Goal: Transaction & Acquisition: Book appointment/travel/reservation

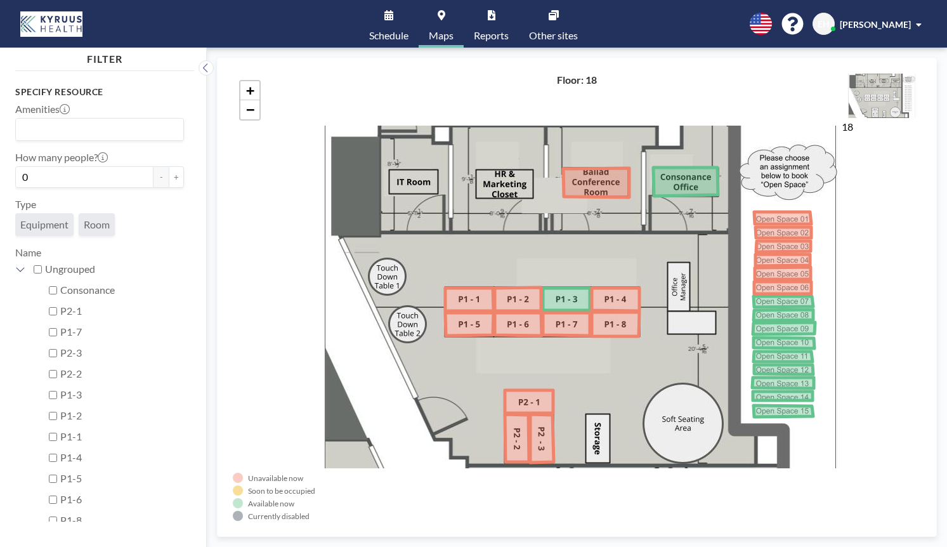
click at [610, 297] on icon at bounding box center [616, 299] width 48 height 23
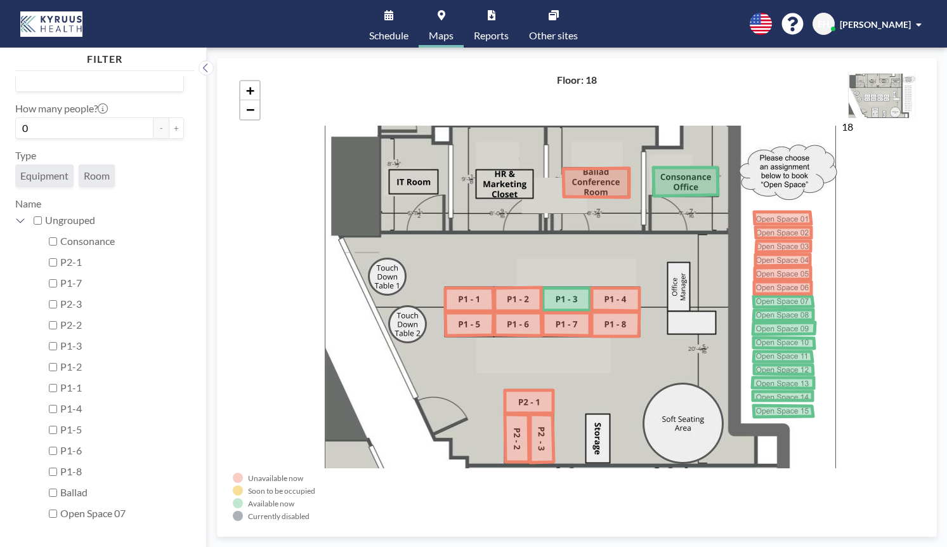
scroll to position [60, 0]
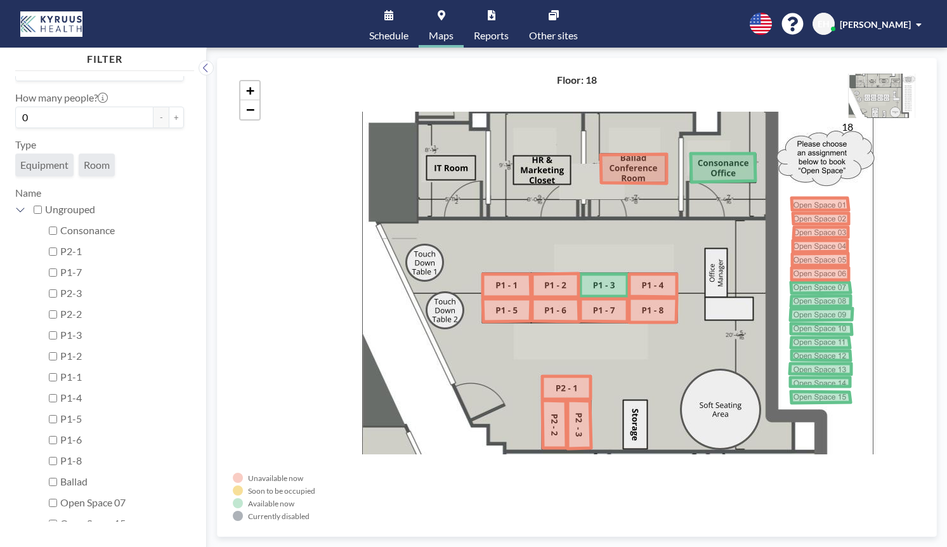
click at [555, 435] on icon at bounding box center [555, 424] width 24 height 48
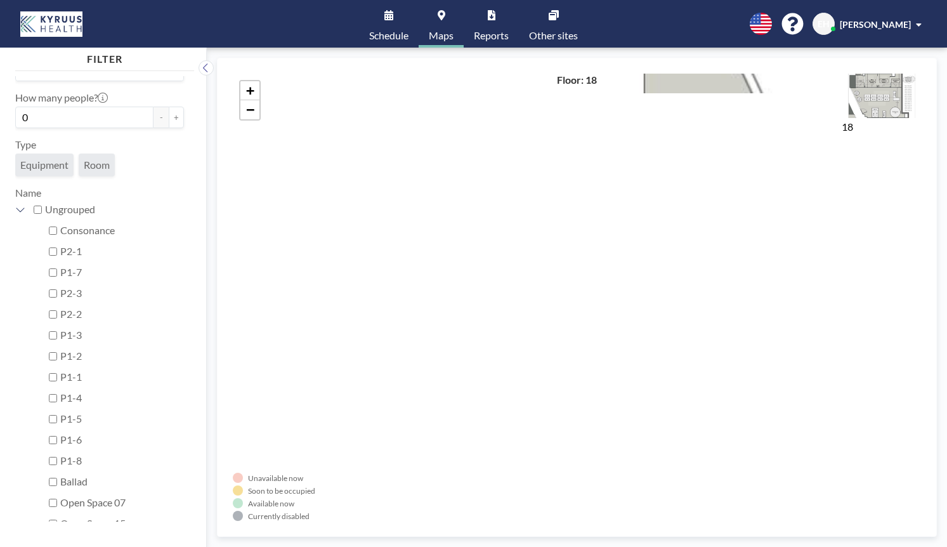
drag, startPoint x: 661, startPoint y: 188, endPoint x: 451, endPoint y: 374, distance: 280.0
click at [452, 374] on div "+ −" at bounding box center [577, 297] width 688 height 447
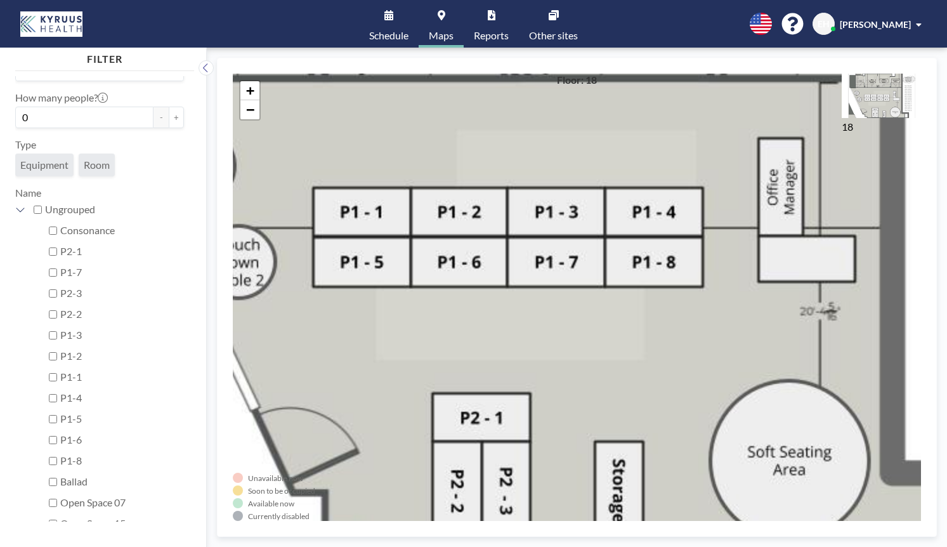
drag, startPoint x: 739, startPoint y: 122, endPoint x: 153, endPoint y: 583, distance: 745.6
click at [153, 546] on html "Schedule Maps Reports Other sites English Polski 日本語 Española EH Ericka Harring…" at bounding box center [473, 273] width 947 height 547
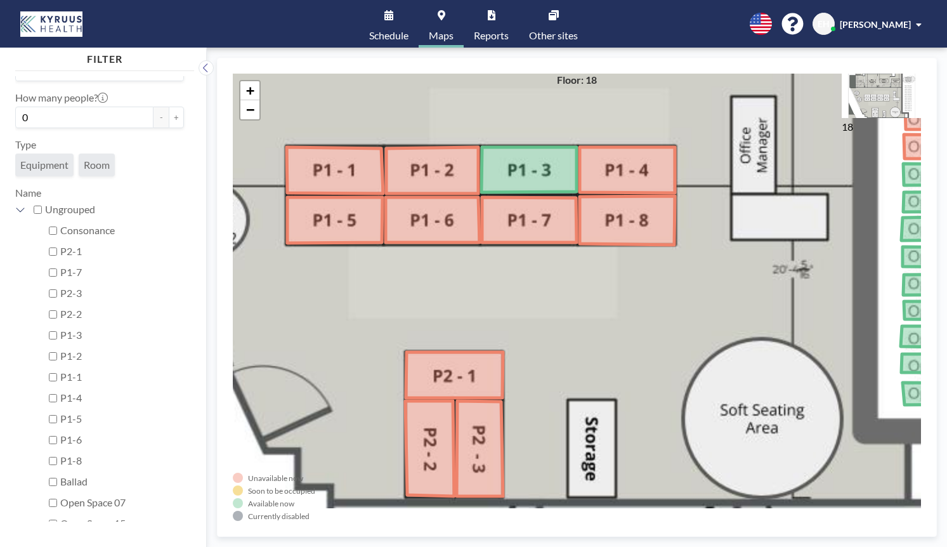
drag, startPoint x: 528, startPoint y: 342, endPoint x: 516, endPoint y: 295, distance: 48.5
click at [516, 295] on div "+ −" at bounding box center [577, 297] width 688 height 447
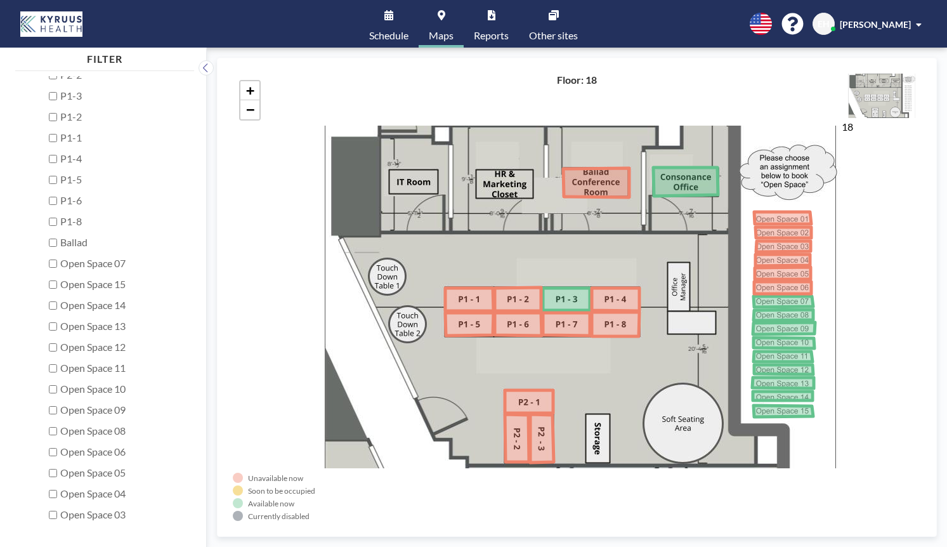
scroll to position [322, 0]
click at [71, 220] on label "Ballad" at bounding box center [122, 219] width 124 height 13
click at [57, 220] on input "Ballad" at bounding box center [53, 220] width 8 height 8
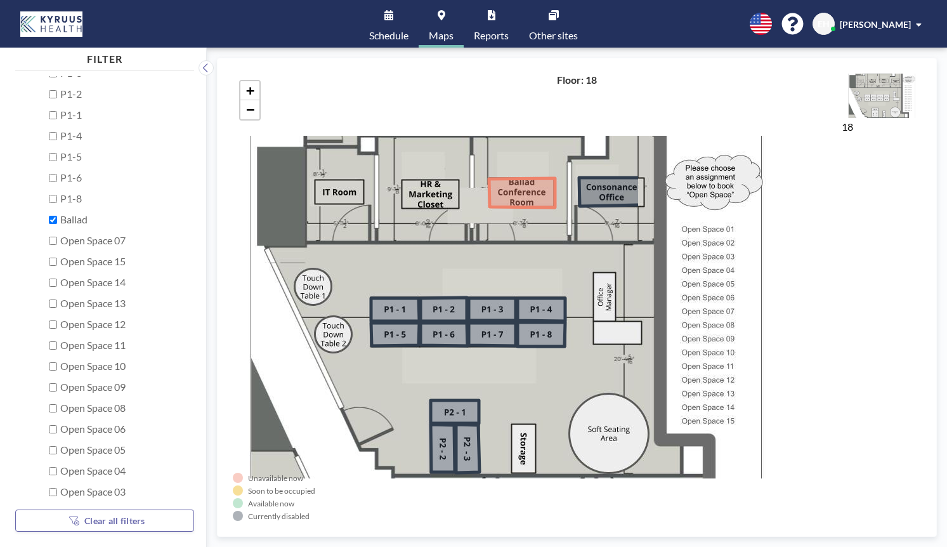
drag, startPoint x: 682, startPoint y: 239, endPoint x: 338, endPoint y: 308, distance: 350.8
click at [338, 308] on div "+ −" at bounding box center [577, 297] width 688 height 447
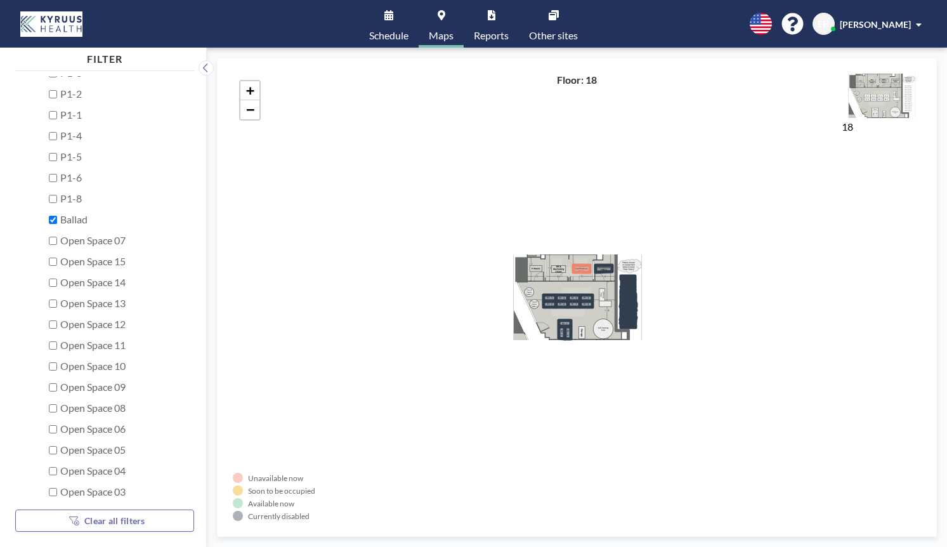
click at [69, 215] on label "Ballad" at bounding box center [122, 219] width 124 height 13
click at [57, 216] on input "Ballad" at bounding box center [53, 220] width 8 height 8
checkbox input "false"
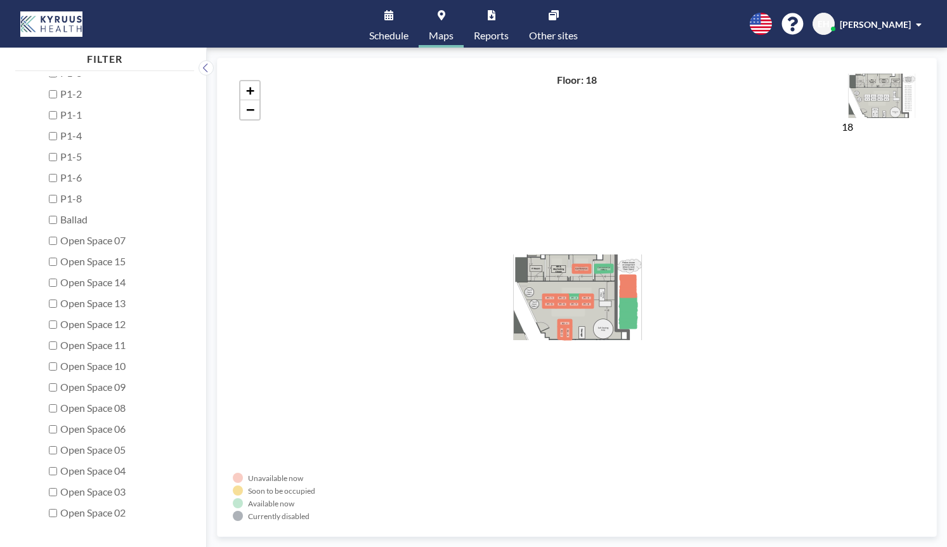
click at [443, 27] on link "Maps" at bounding box center [441, 24] width 45 height 48
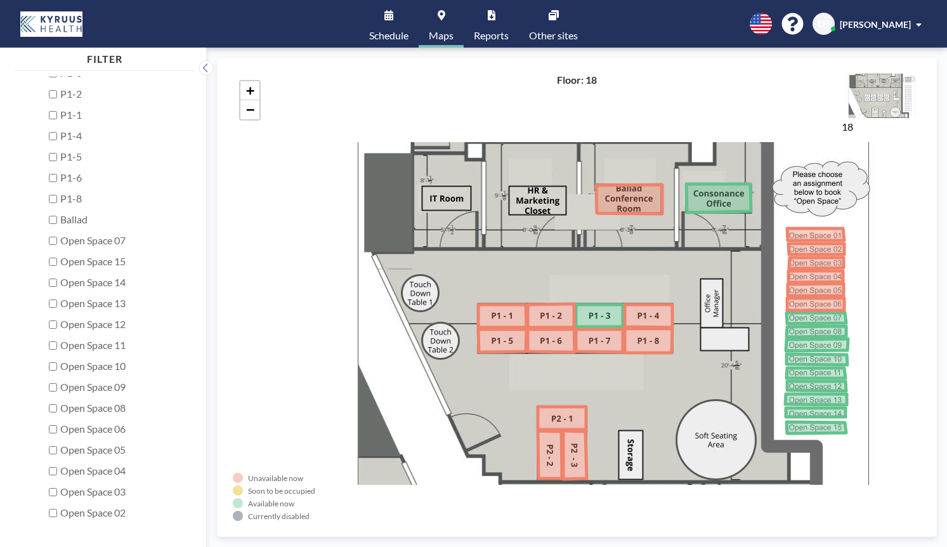
click at [386, 30] on span "Schedule" at bounding box center [388, 35] width 39 height 10
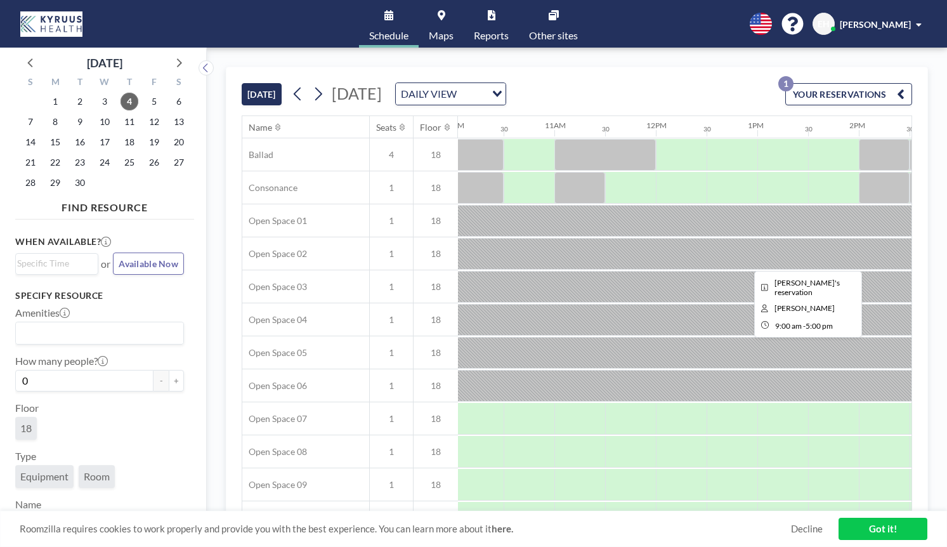
scroll to position [0, 1025]
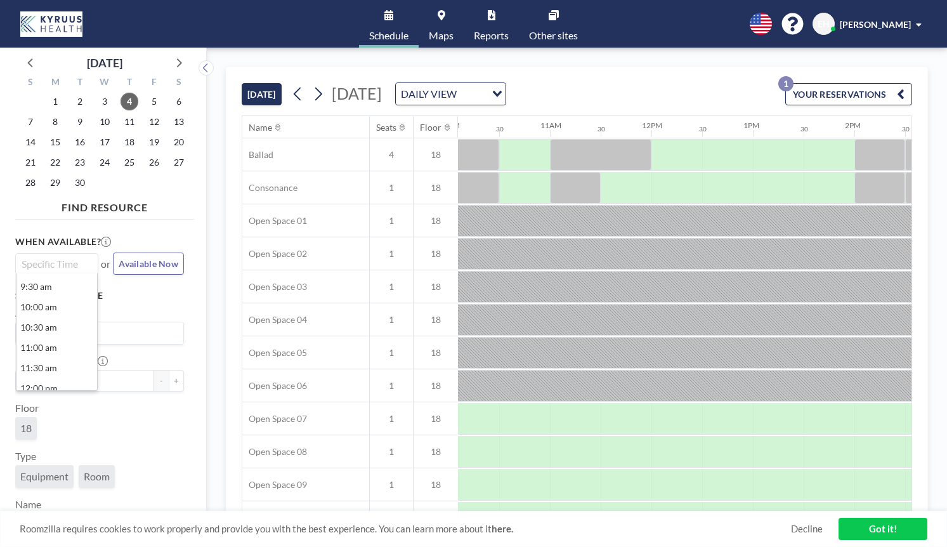
click at [72, 260] on input "Search for option" at bounding box center [54, 263] width 74 height 15
click at [53, 339] on li "2:30 pm" at bounding box center [56, 331] width 81 height 20
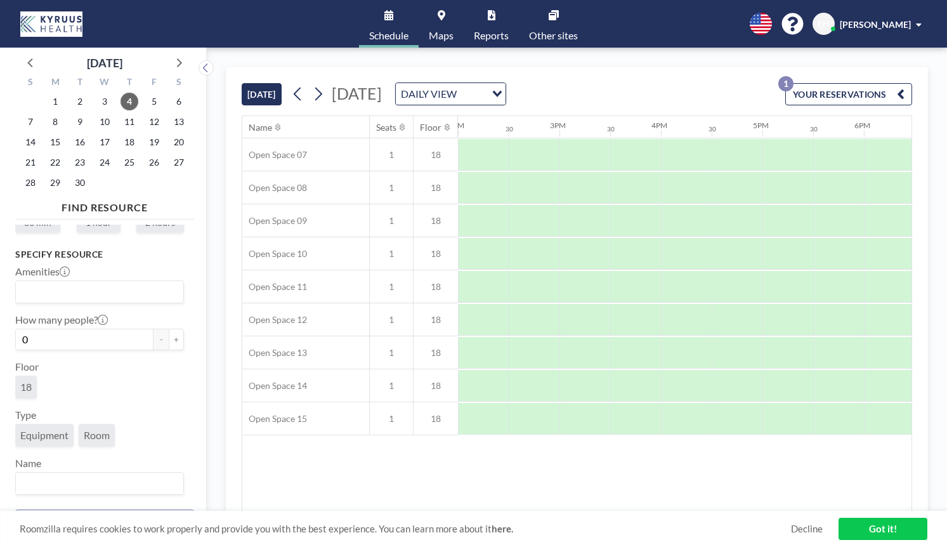
scroll to position [0, 0]
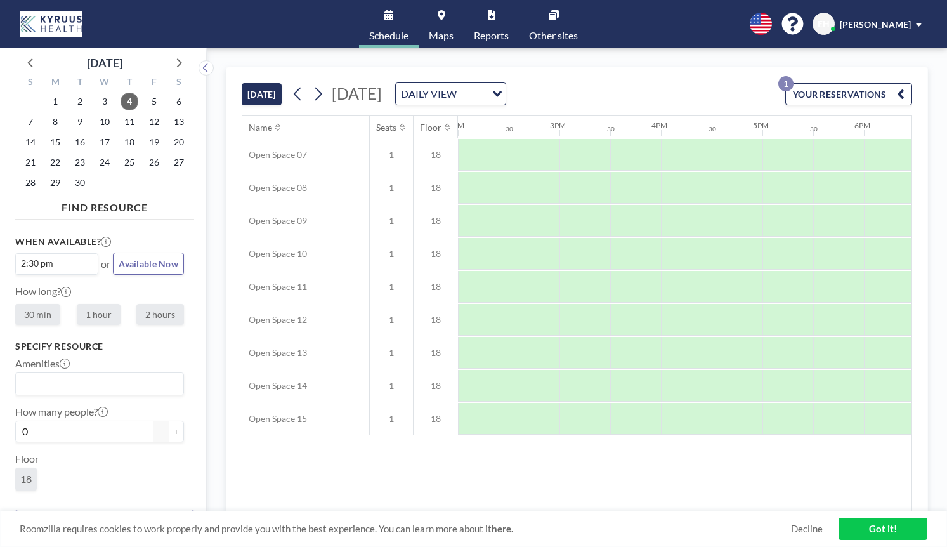
click at [44, 314] on label "30 min" at bounding box center [37, 314] width 45 height 21
radio input "true"
click at [438, 30] on span "Maps" at bounding box center [441, 35] width 25 height 10
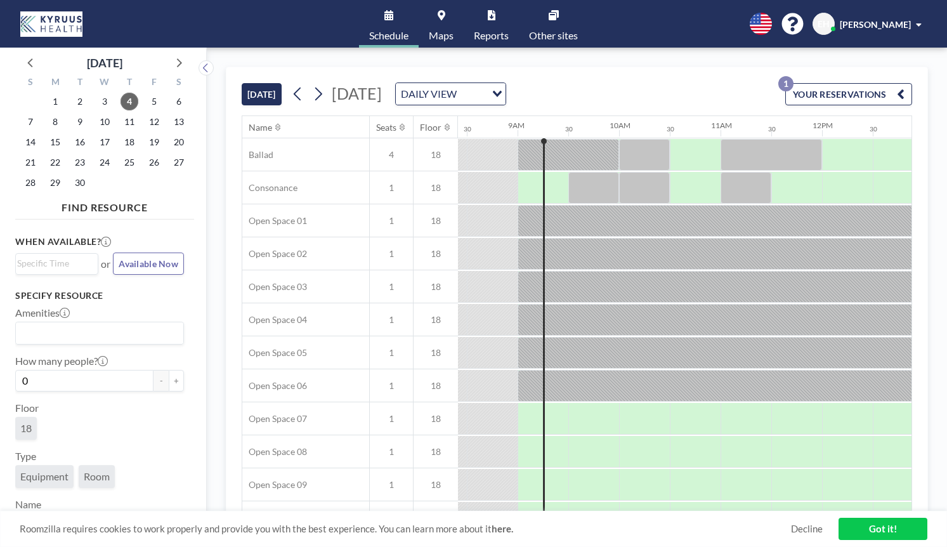
scroll to position [0, 863]
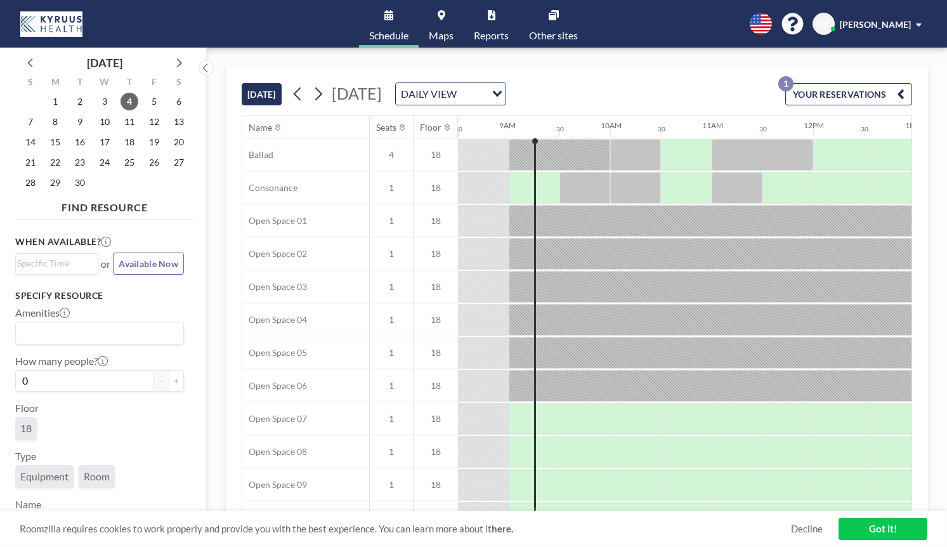
click at [486, 95] on div "DAILY VIEW" at bounding box center [441, 92] width 90 height 19
click at [490, 95] on input "Search for option" at bounding box center [443, 94] width 93 height 16
click at [718, 74] on div "TODAY Thursday, September 4, 2025 DAILY VIEW Loading... YOUR RESERVATIONS 1" at bounding box center [577, 91] width 671 height 48
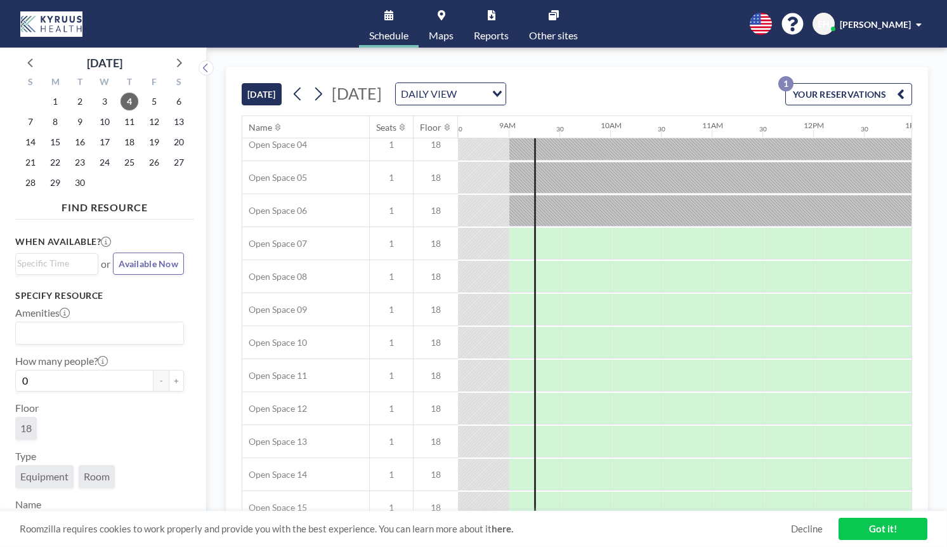
scroll to position [181, 863]
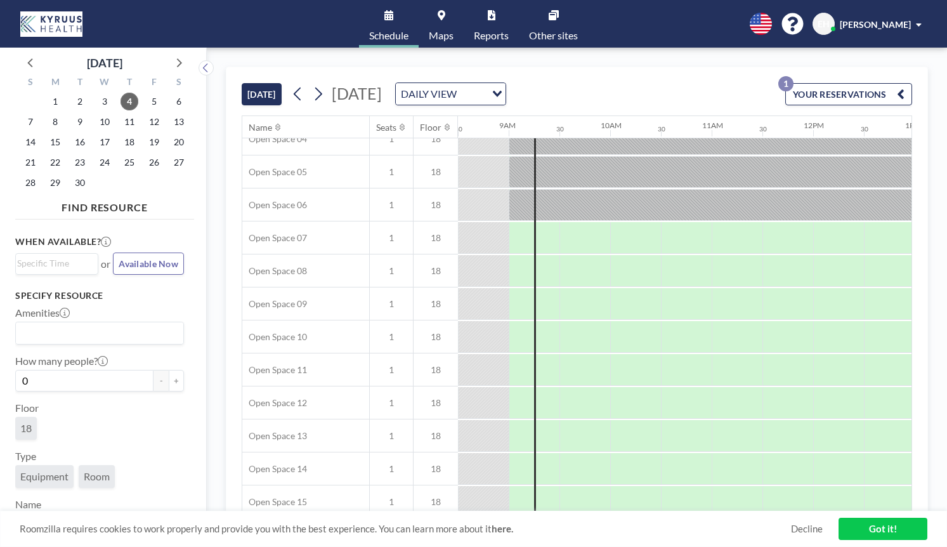
click at [817, 532] on link "Decline" at bounding box center [807, 529] width 32 height 12
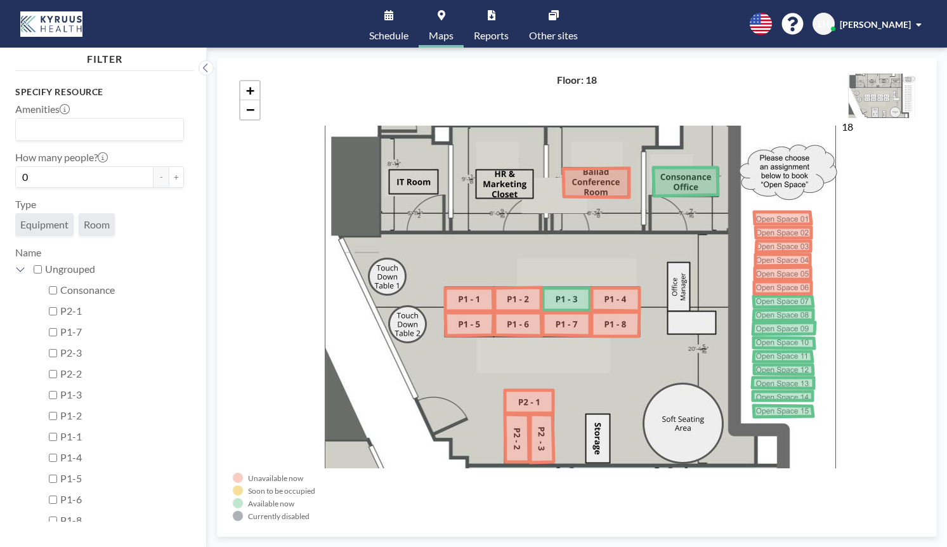
click at [79, 290] on label "Consonance" at bounding box center [122, 290] width 124 height 13
click at [57, 290] on input "Consonance" at bounding box center [53, 290] width 8 height 8
checkbox input "true"
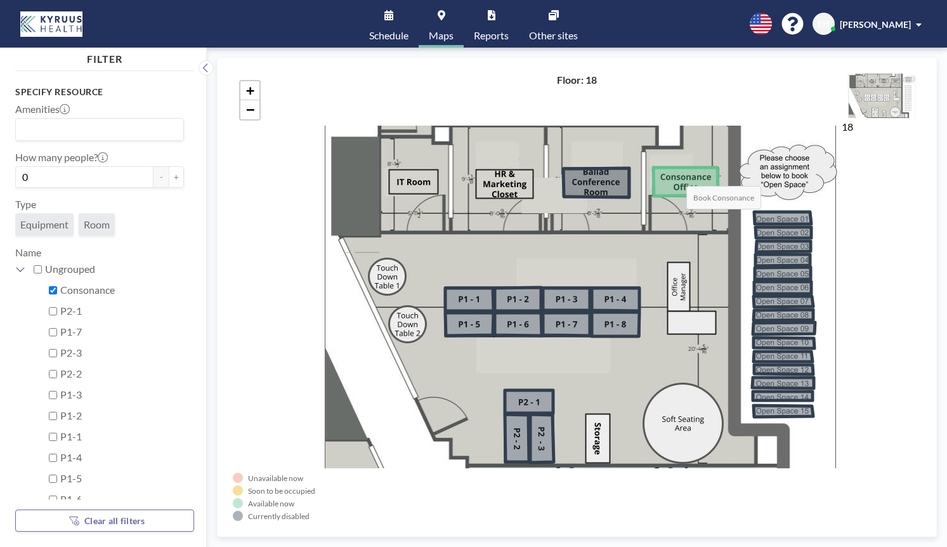
click at [674, 173] on icon at bounding box center [686, 182] width 65 height 29
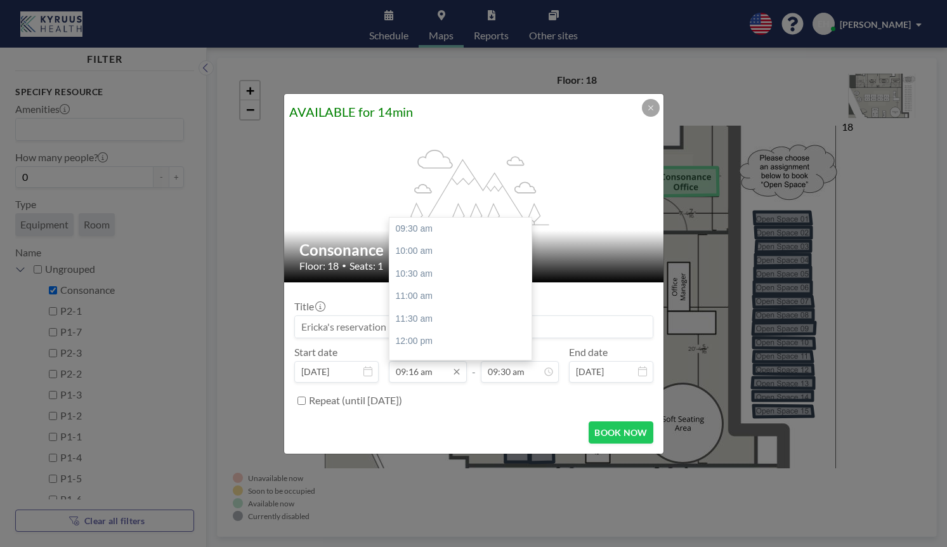
click at [426, 368] on input "09:16 am" at bounding box center [428, 372] width 78 height 22
click at [440, 371] on input "09:16 am" at bounding box center [428, 372] width 78 height 22
click at [427, 249] on div "10:00 am" at bounding box center [461, 251] width 142 height 23
type input "10:00 am"
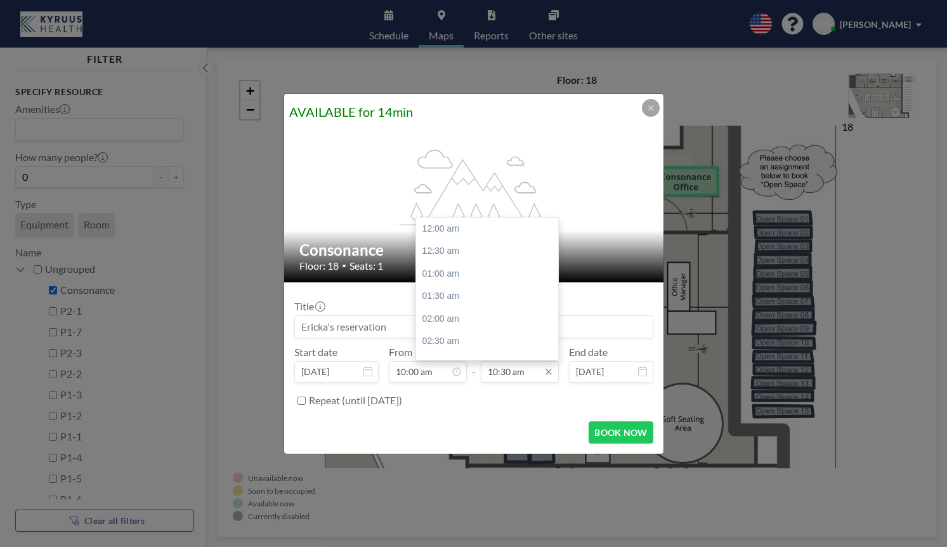
scroll to position [474, 0]
click at [536, 369] on input "10:30 am" at bounding box center [520, 372] width 78 height 22
click at [468, 253] on div "11:00 am" at bounding box center [487, 251] width 142 height 23
type input "11:00 am"
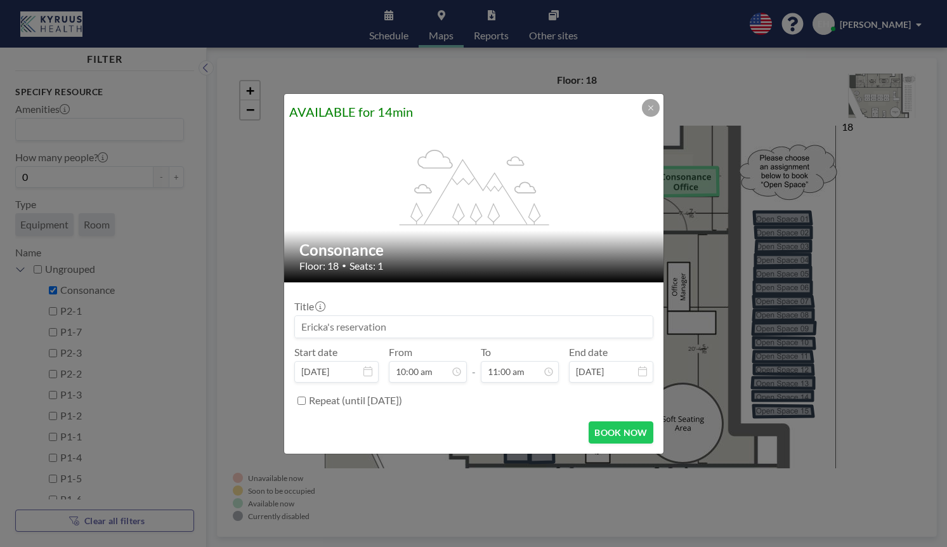
scroll to position [497, 0]
click at [650, 109] on icon at bounding box center [651, 108] width 8 height 8
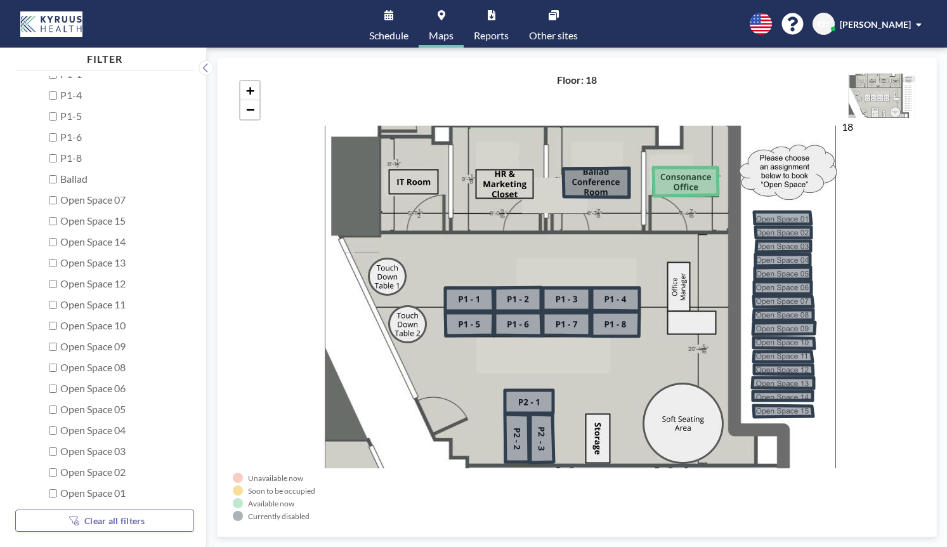
scroll to position [376, 0]
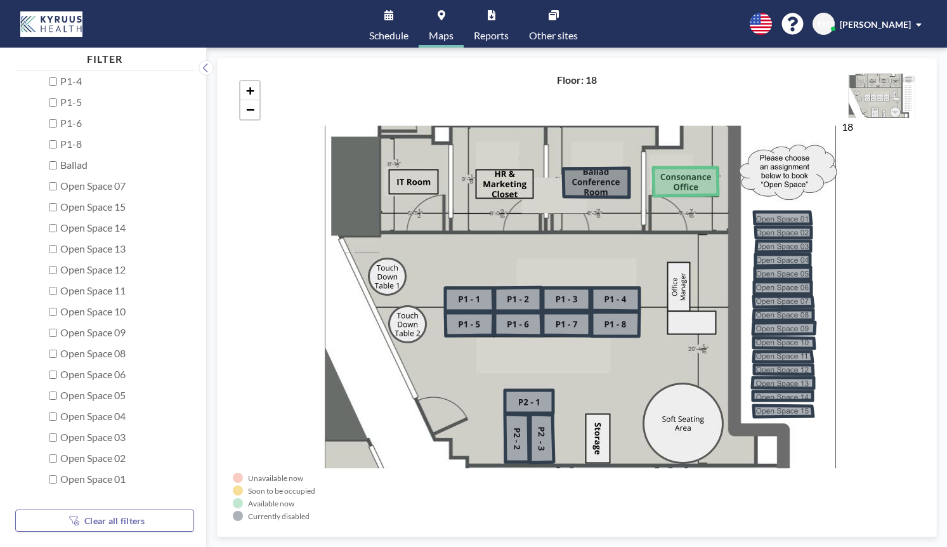
click at [85, 168] on label "Ballad" at bounding box center [122, 165] width 124 height 13
click at [57, 168] on input "Ballad" at bounding box center [53, 165] width 8 height 8
checkbox input "true"
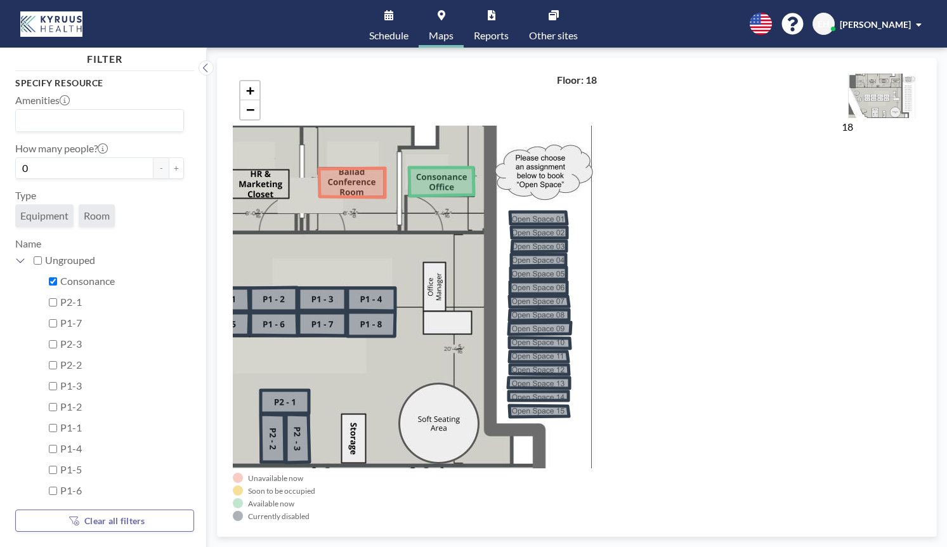
scroll to position [0, 0]
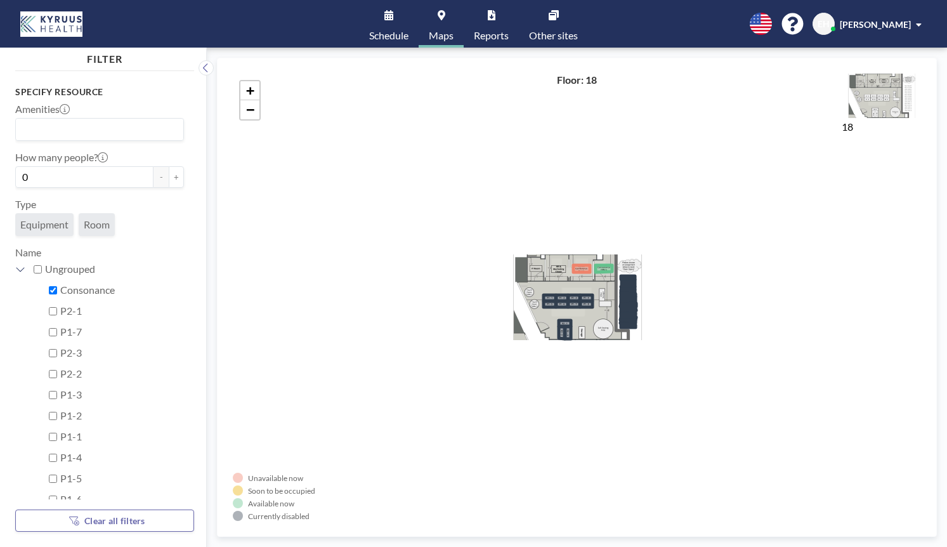
click at [377, 28] on link "Schedule" at bounding box center [389, 24] width 60 height 48
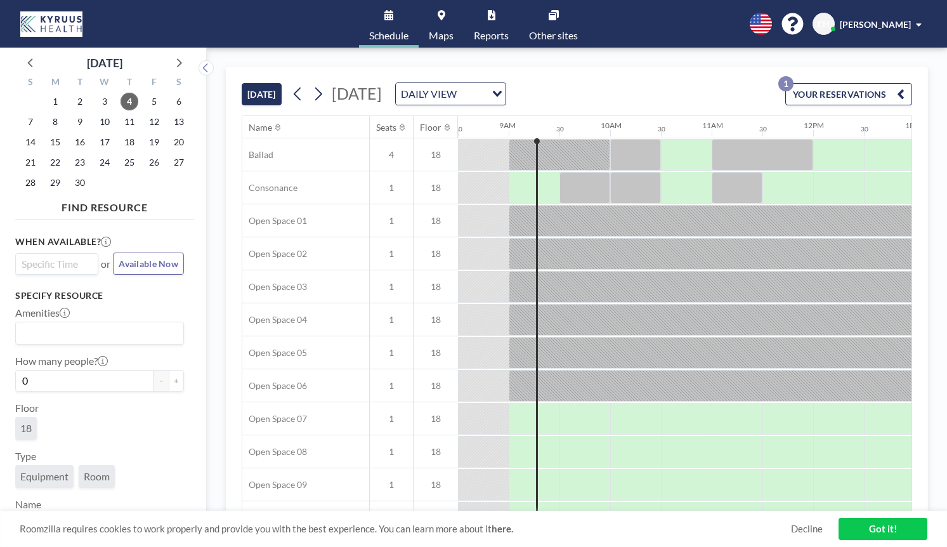
click at [70, 268] on input "Search for option" at bounding box center [54, 263] width 74 height 15
click at [49, 310] on li "10:00 am" at bounding box center [56, 307] width 81 height 20
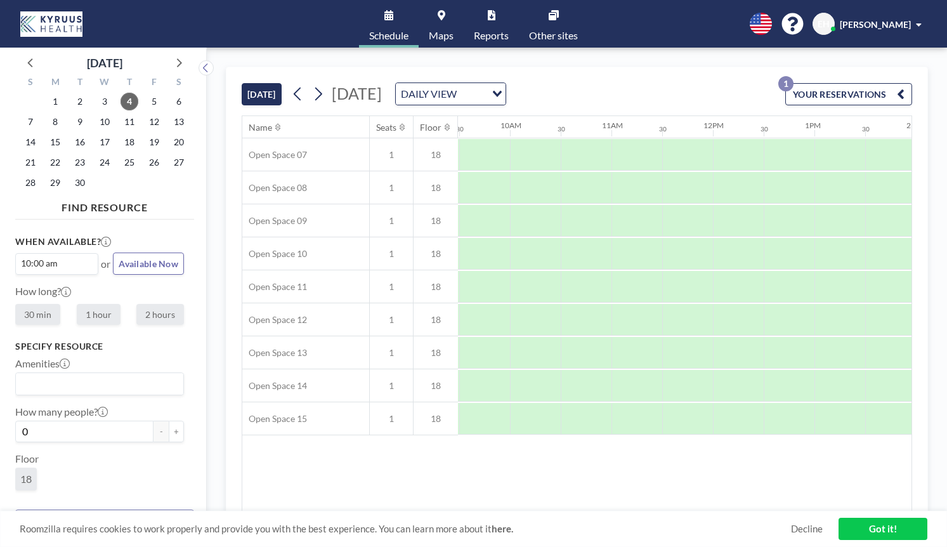
scroll to position [0, 965]
click at [99, 319] on label "1 hour" at bounding box center [99, 314] width 44 height 21
radio input "true"
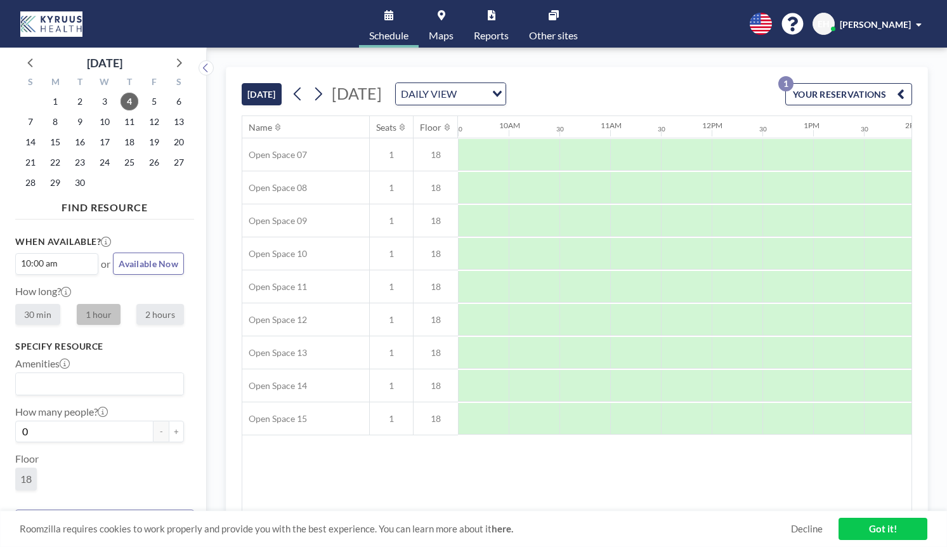
click at [868, 91] on button "YOUR RESERVATIONS 1" at bounding box center [849, 94] width 127 height 22
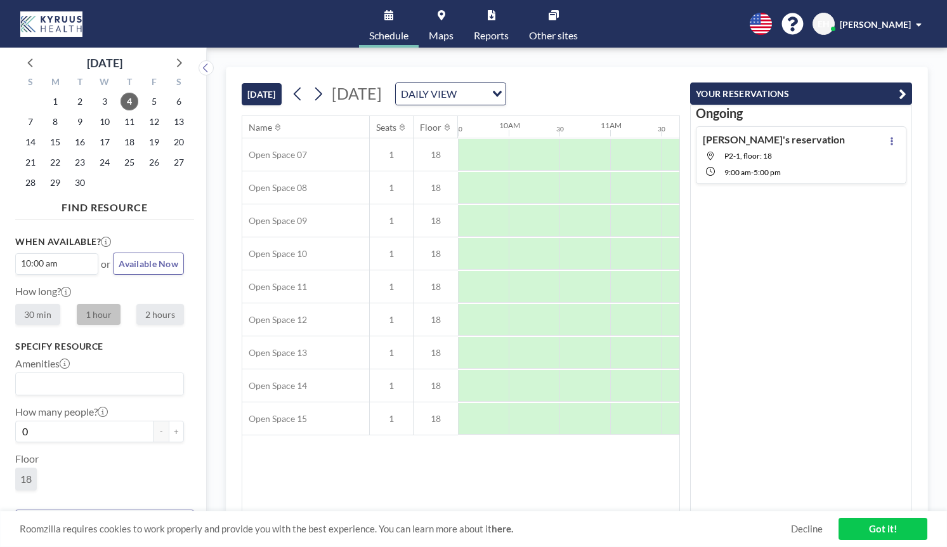
click at [428, 475] on div "Name Seats Floor 12AM 30 1AM 30 2AM 30 3AM 30 4AM 30 5AM 30 6AM 30 7AM 30 8AM 3…" at bounding box center [460, 313] width 437 height 395
click at [882, 534] on link "Got it!" at bounding box center [883, 529] width 89 height 22
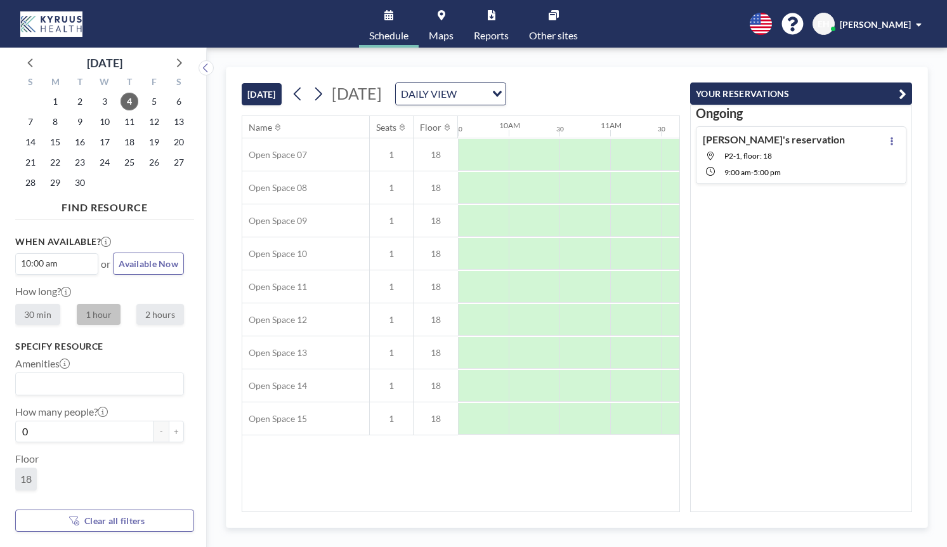
click at [560, 23] on link "Other sites" at bounding box center [553, 24] width 69 height 48
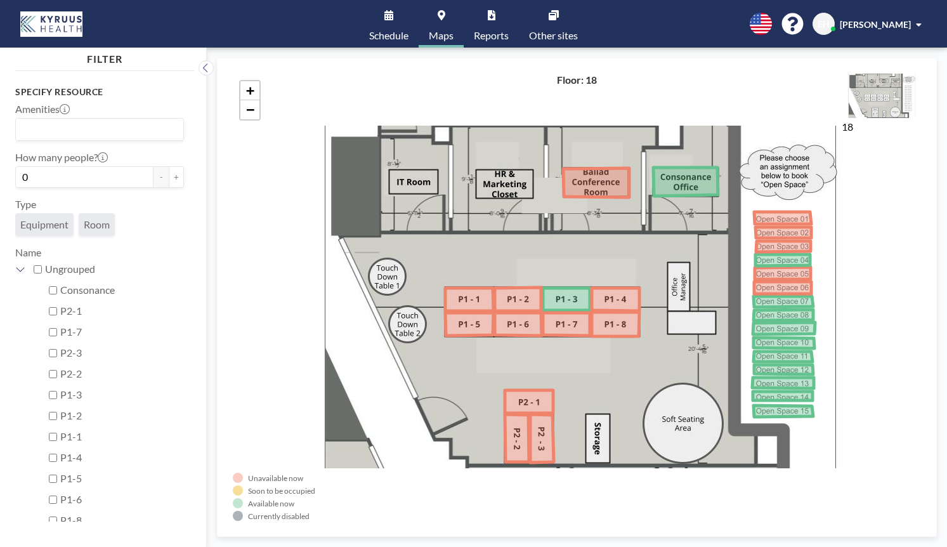
click at [541, 38] on span "Other sites" at bounding box center [553, 35] width 49 height 10
